Goal: Communication & Community: Answer question/provide support

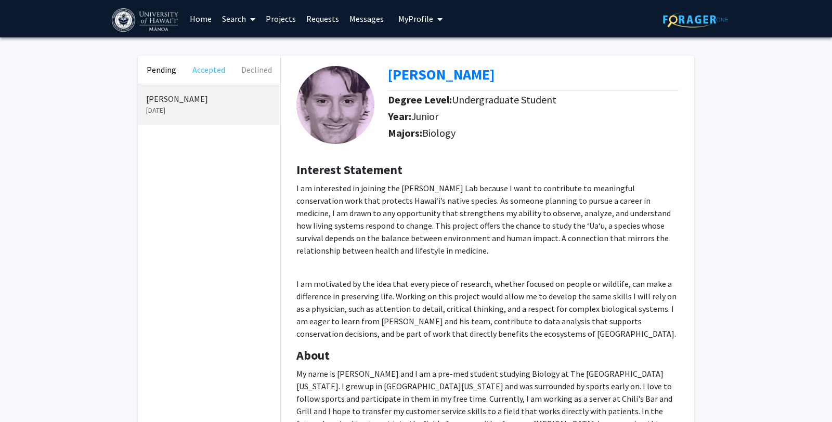
click at [208, 72] on button "Accepted" at bounding box center [208, 70] width 47 height 28
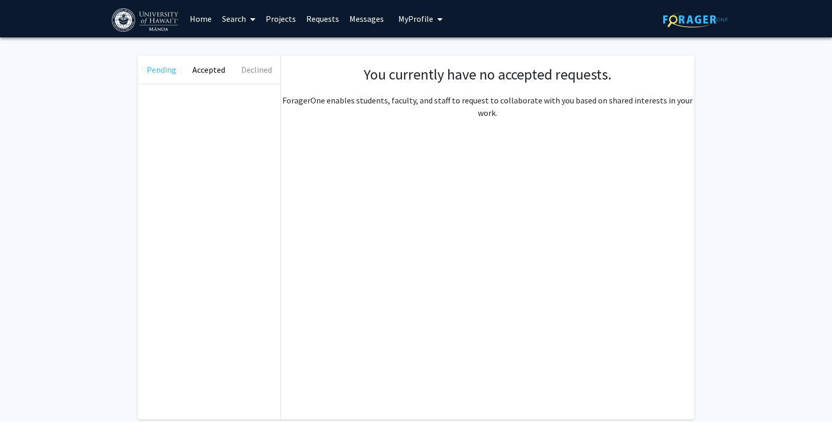
click at [161, 69] on button "Pending" at bounding box center [161, 70] width 47 height 28
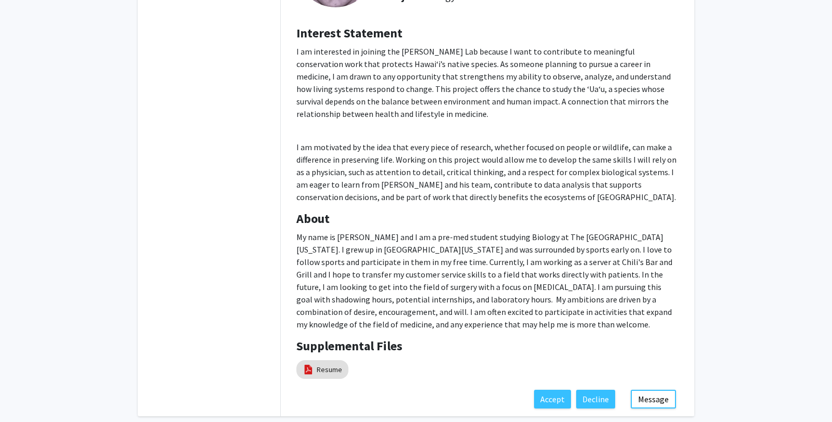
scroll to position [186, 0]
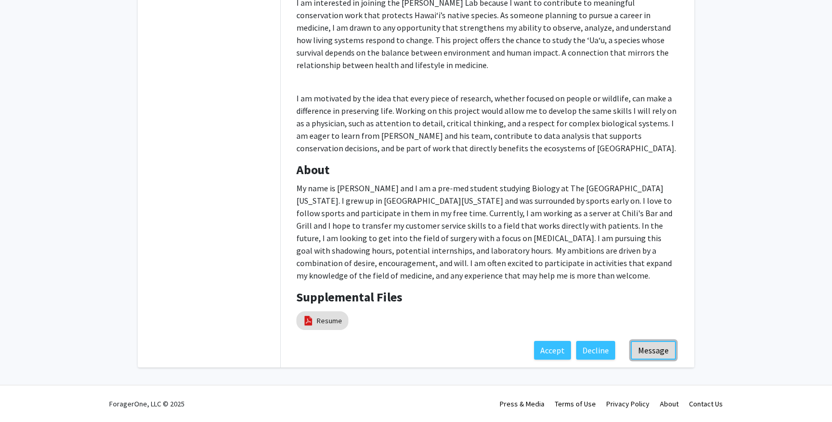
click at [653, 355] on button "Message" at bounding box center [653, 350] width 45 height 19
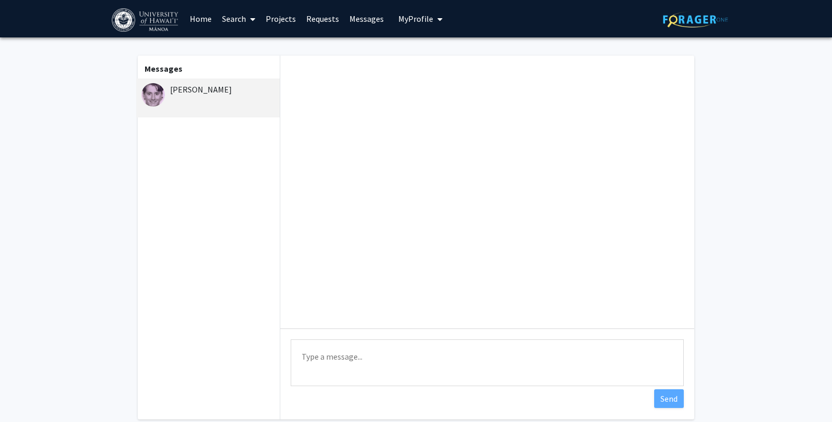
click at [324, 351] on textarea "Type a message" at bounding box center [487, 363] width 393 height 47
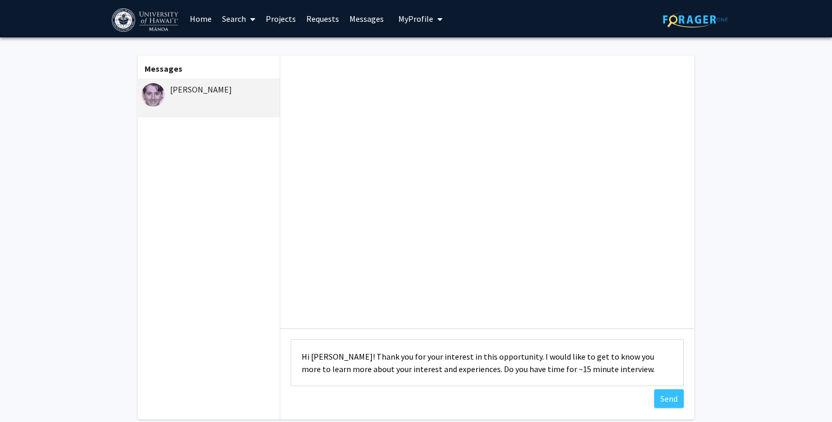
drag, startPoint x: 589, startPoint y: 370, endPoint x: 432, endPoint y: 373, distance: 157.6
click at [432, 373] on textarea "Hi [PERSON_NAME]! Thank you for your interest in this opportunity. I would like…" at bounding box center [487, 363] width 393 height 47
click at [488, 367] on textarea "Hi [PERSON_NAME]! Thank you for your interest in this opportunity. I would like…" at bounding box center [487, 363] width 393 height 47
click at [521, 364] on textarea "Hi [PERSON_NAME]! Thank you for your interest in this opportunity. I would like…" at bounding box center [487, 363] width 393 height 47
click at [556, 370] on textarea "Hi [PERSON_NAME]! Thank you for your interest in this opportunity. I would like…" at bounding box center [487, 363] width 393 height 47
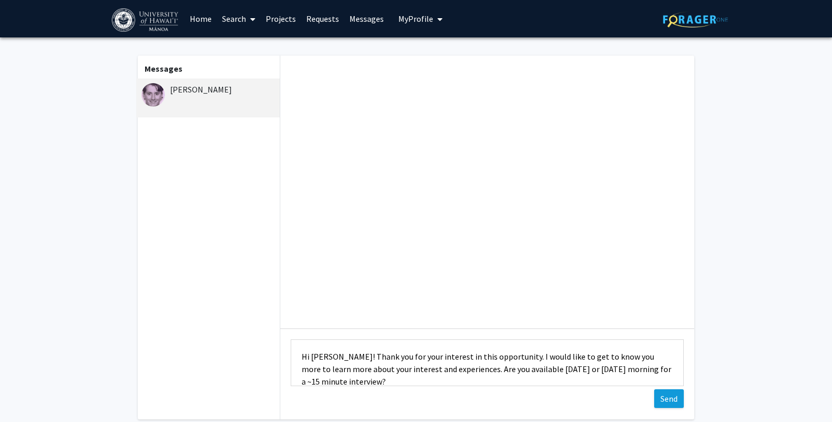
type textarea "Hi [PERSON_NAME]! Thank you for your interest in this opportunity. I would like…"
click at [671, 398] on button "Send" at bounding box center [669, 398] width 30 height 19
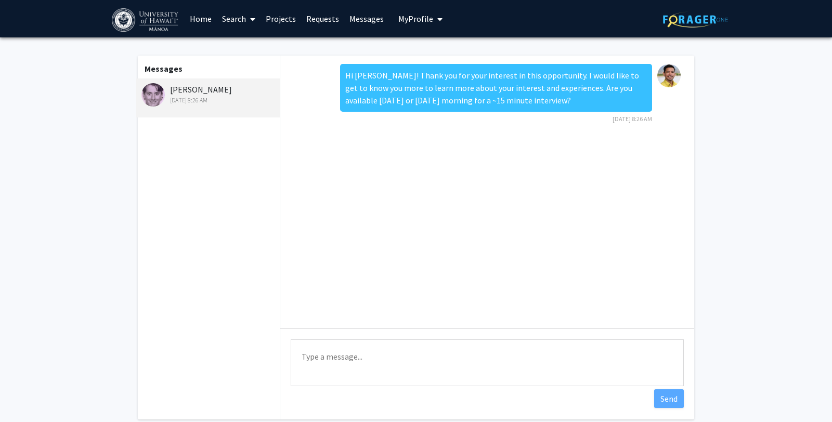
click at [191, 105] on div "[DATE] 8:26 AM" at bounding box center [209, 100] width 136 height 9
